Goal: Task Accomplishment & Management: Complete application form

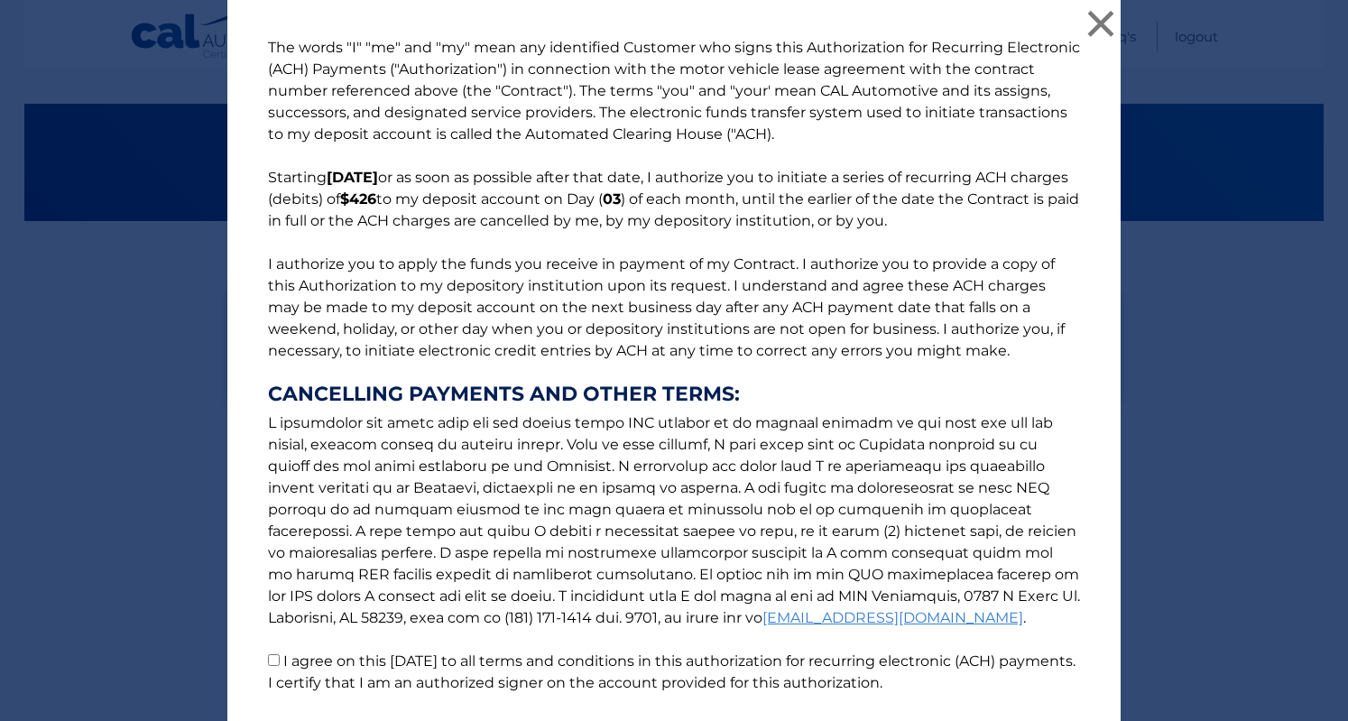
select select "ODQ3MWU2ODItODYxZi00NTE0LWE2ZjQtNjVkYTRjZDgyOTFi"
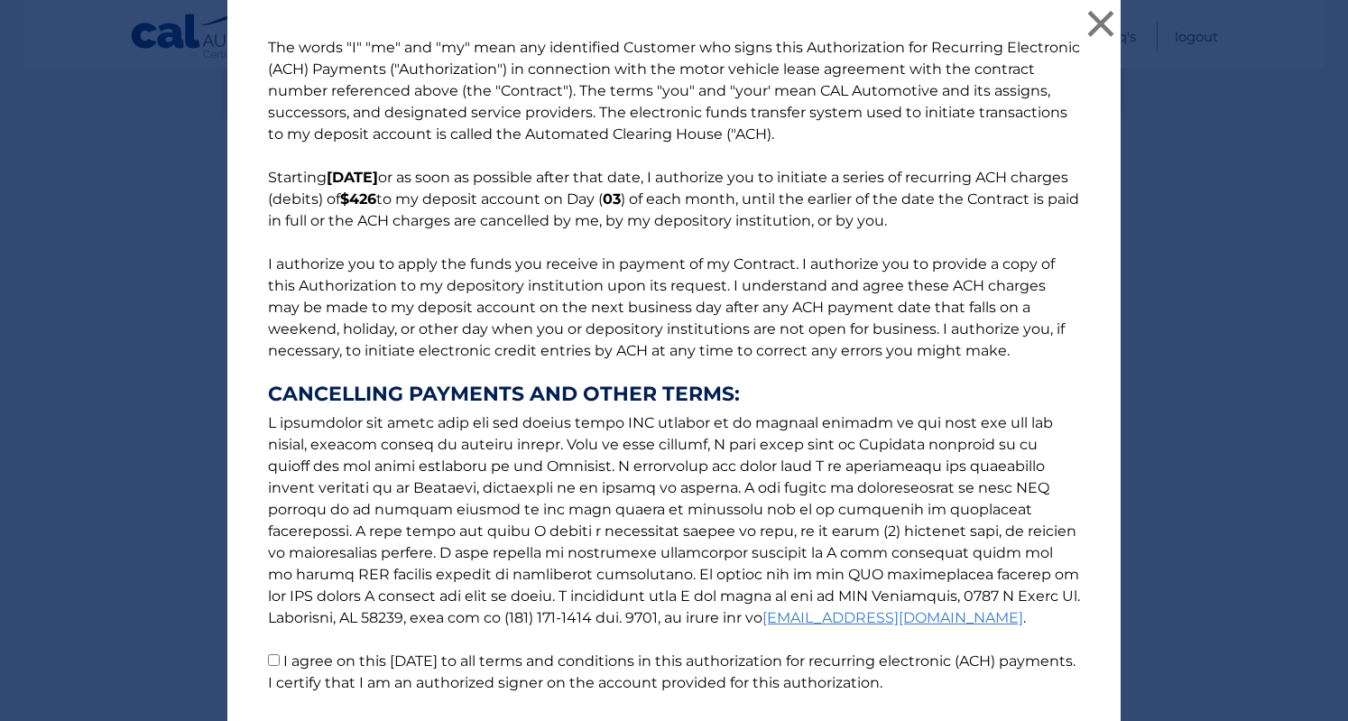
scroll to position [131, 0]
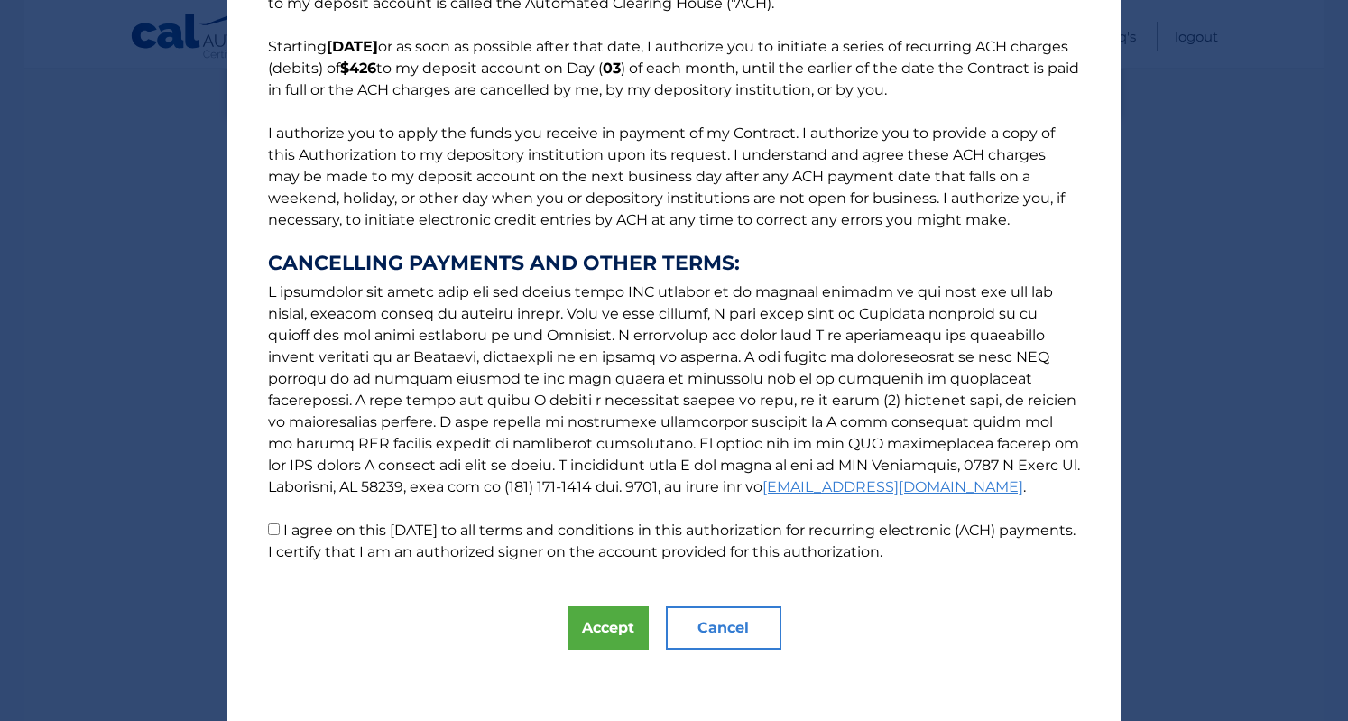
click at [269, 528] on input "I agree on this 10/02/2025 to all terms and conditions in this authorization fo…" at bounding box center [274, 529] width 12 height 12
checkbox input "true"
click at [605, 631] on button "Accept" at bounding box center [607, 627] width 81 height 43
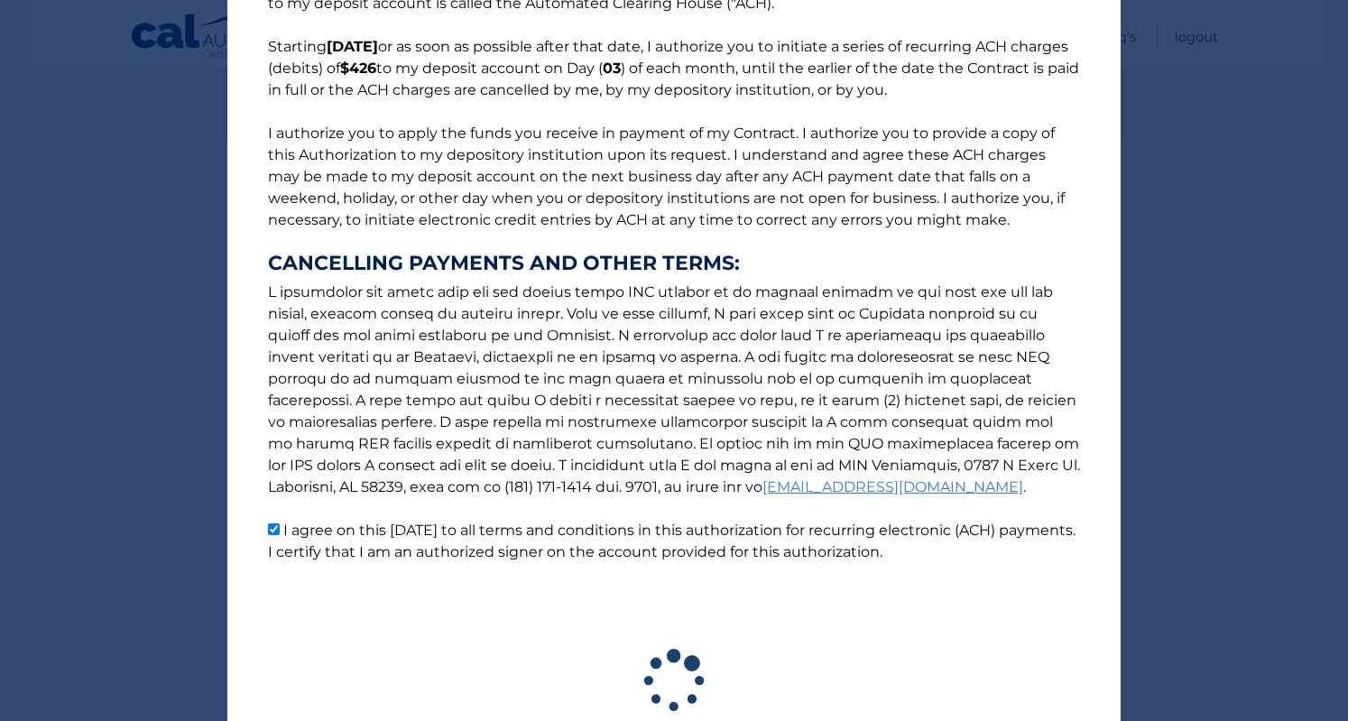
scroll to position [263, 0]
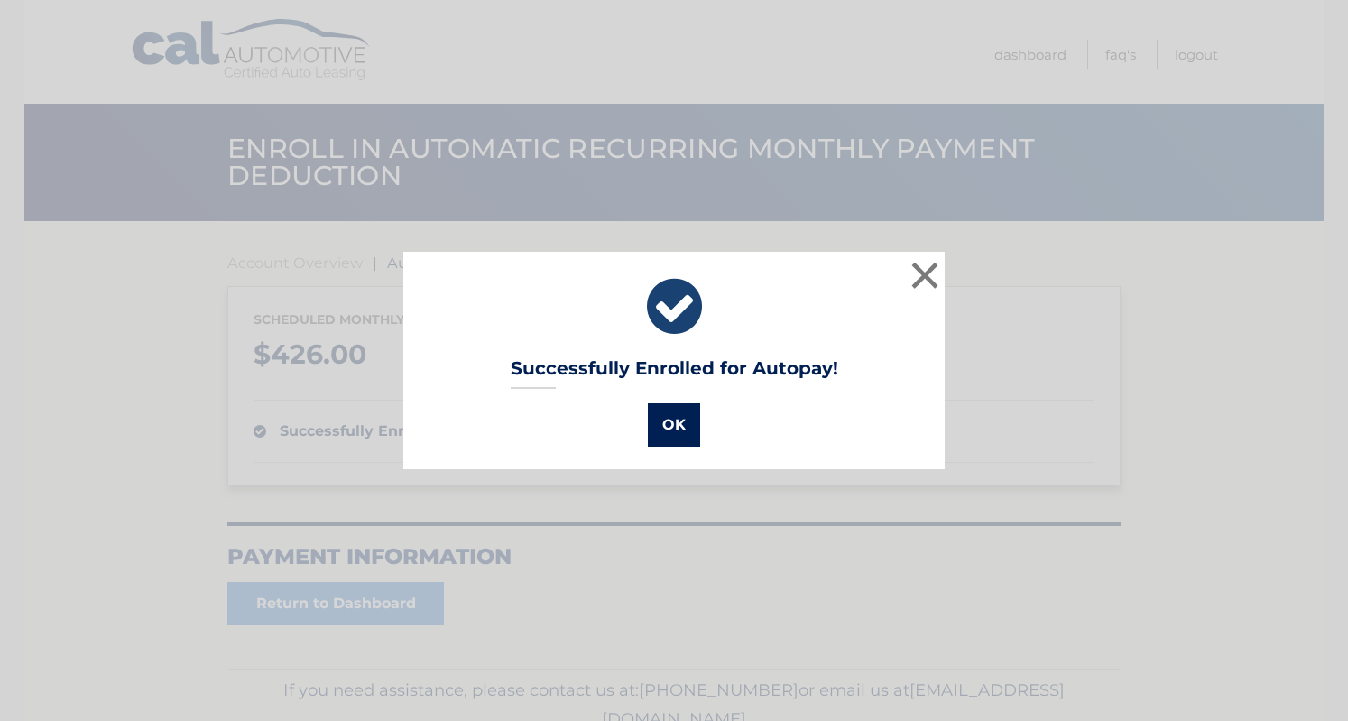
click at [665, 423] on button "OK" at bounding box center [674, 424] width 52 height 43
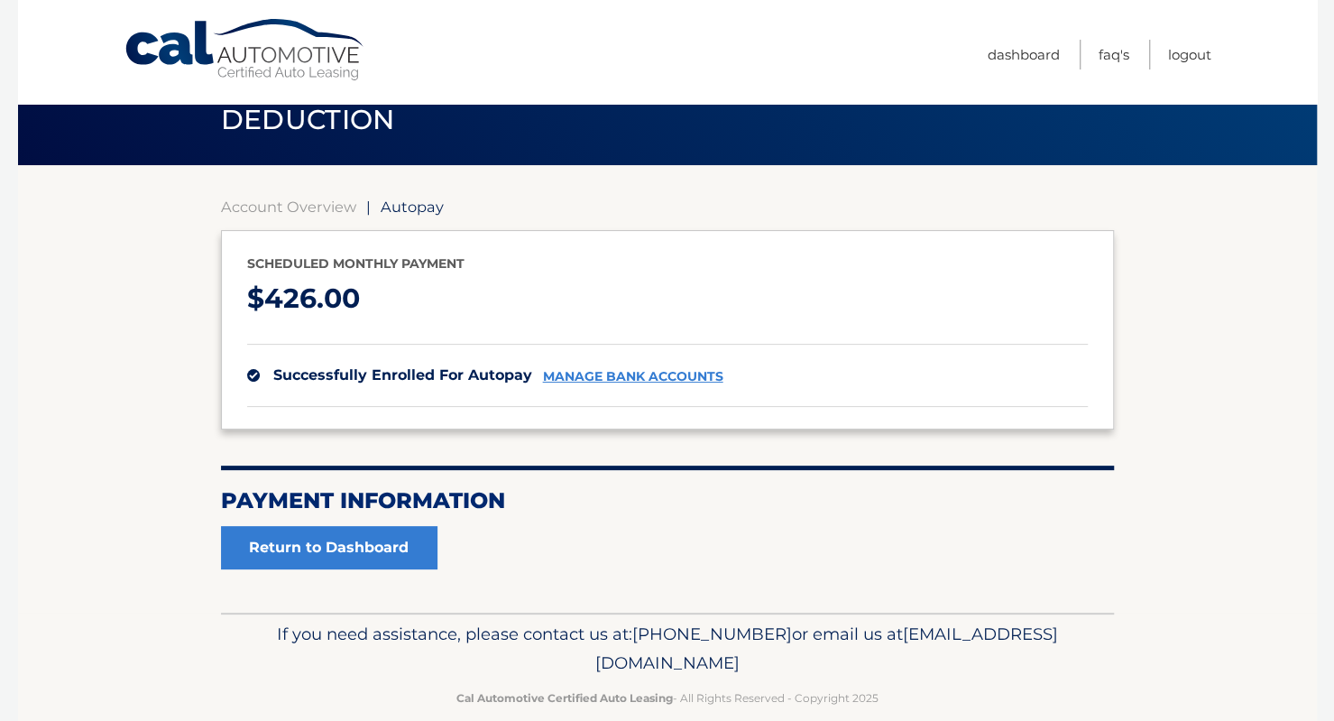
scroll to position [58, 0]
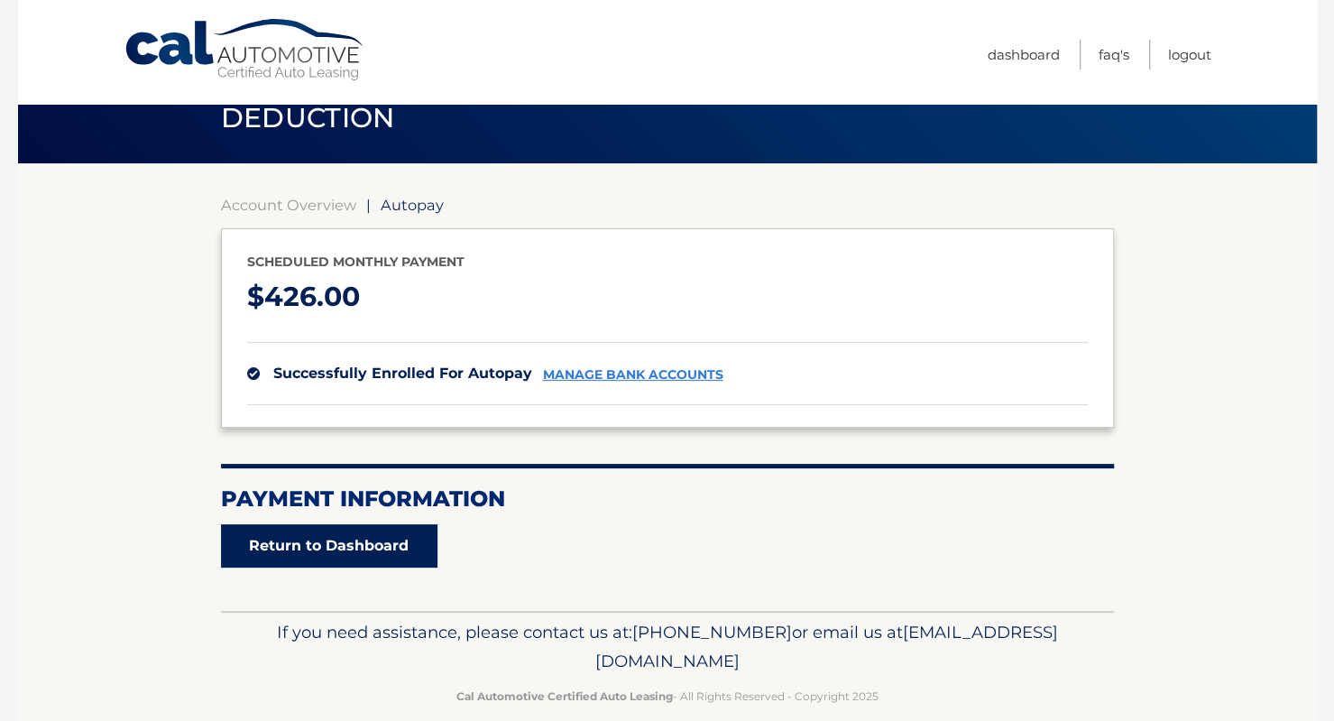
click at [312, 559] on link "Return to Dashboard" at bounding box center [329, 545] width 217 height 43
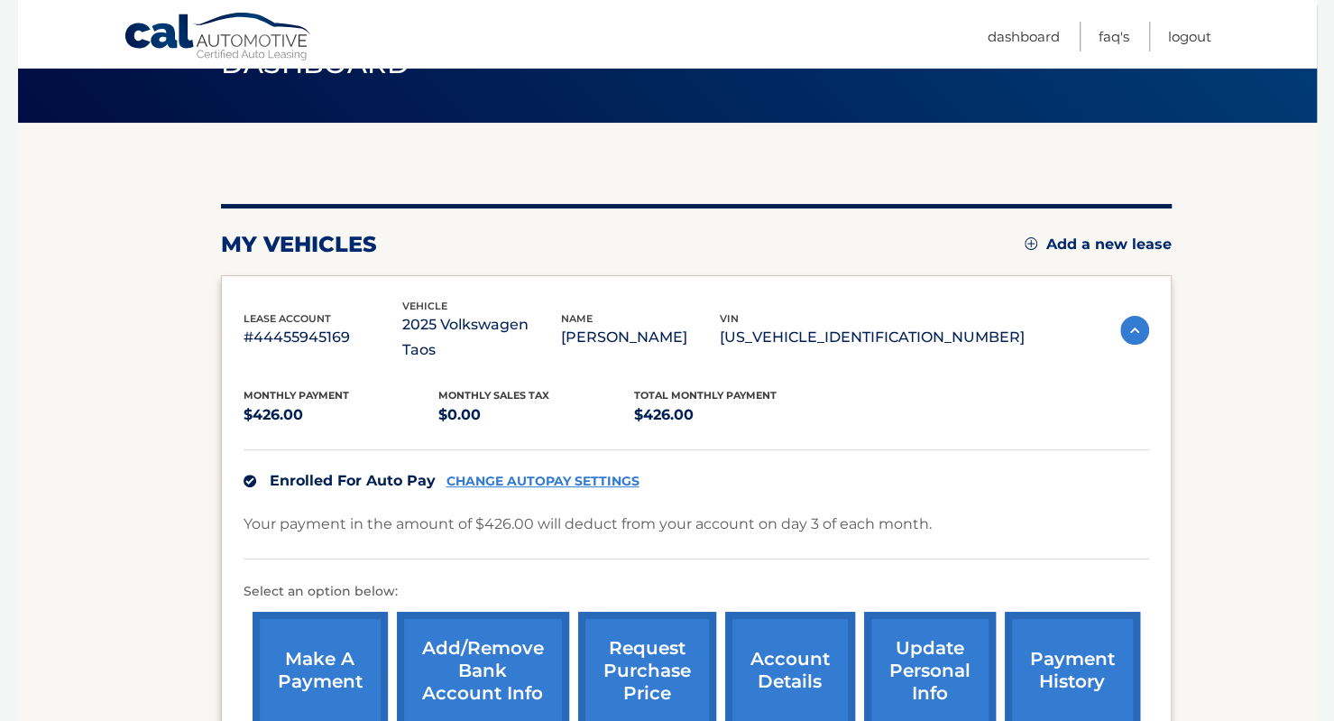
scroll to position [99, 0]
